Goal: Information Seeking & Learning: Learn about a topic

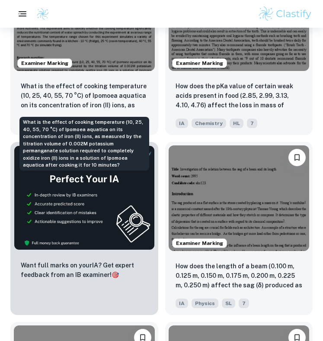
scroll to position [3405, 0]
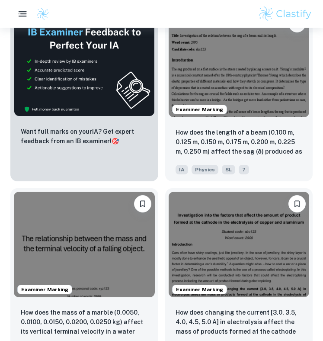
click at [21, 20] on button "button" at bounding box center [22, 14] width 18 height 18
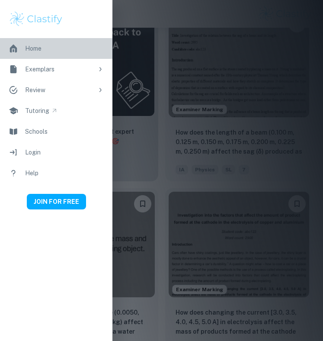
click at [58, 48] on link "Home" at bounding box center [56, 48] width 112 height 21
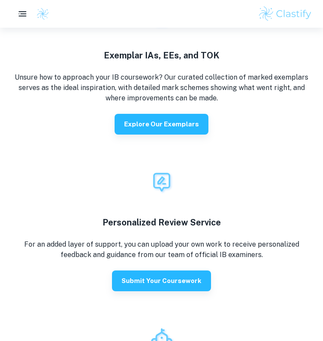
scroll to position [1600, 0]
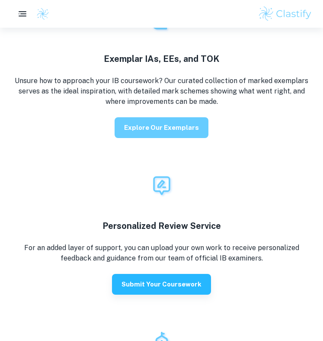
click at [169, 127] on button "Explore our exemplars" at bounding box center [162, 127] width 94 height 21
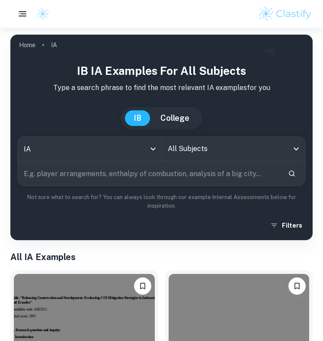
click at [106, 176] on input "text" at bounding box center [149, 173] width 263 height 24
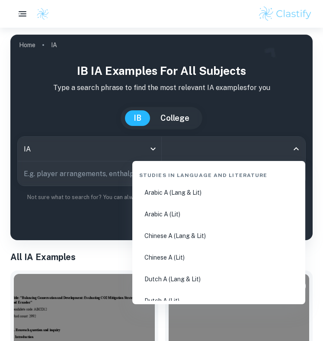
click at [200, 157] on input "All Subjects" at bounding box center [227, 149] width 123 height 16
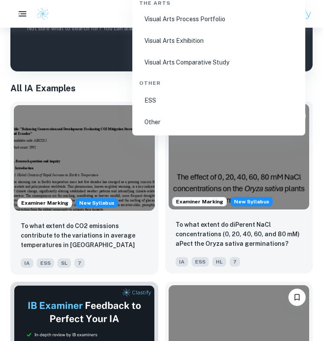
scroll to position [162, 0]
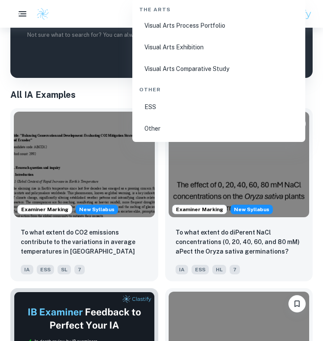
click at [159, 130] on li "Other" at bounding box center [219, 129] width 166 height 20
type input "Other"
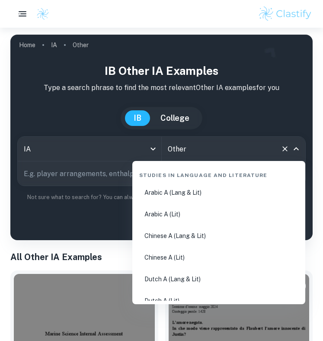
click at [195, 151] on input "Other" at bounding box center [222, 149] width 112 height 16
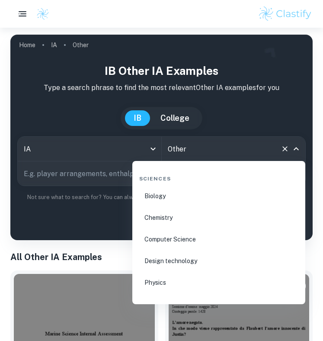
scroll to position [1341, 0]
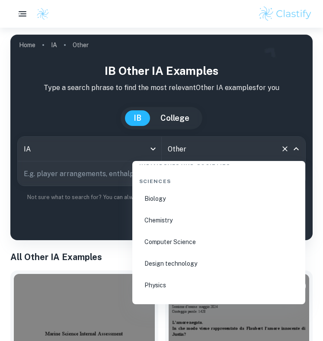
click at [173, 215] on li "Chemistry" at bounding box center [219, 220] width 166 height 20
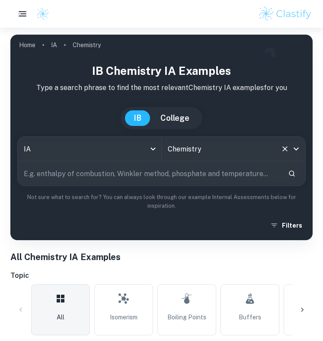
click at [298, 147] on icon "Open" at bounding box center [296, 148] width 5 height 3
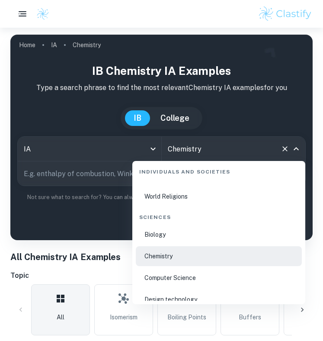
scroll to position [1309, 0]
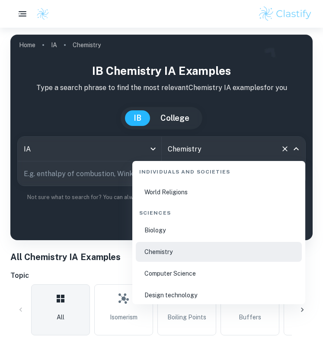
click at [171, 234] on li "Biology" at bounding box center [219, 230] width 166 height 20
type input "Biology"
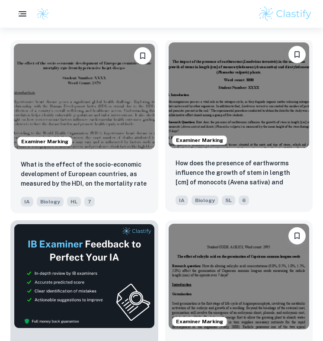
scroll to position [455, 0]
